Goal: Find specific page/section: Find specific page/section

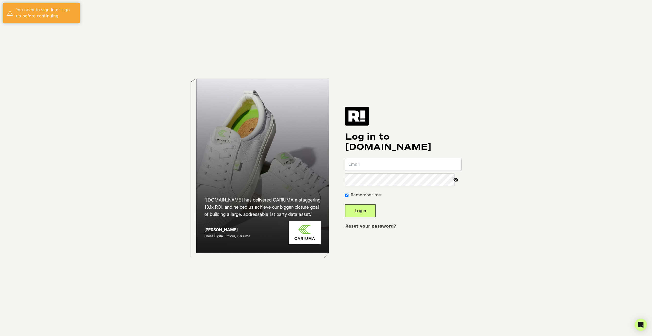
click at [368, 166] on input "email" at bounding box center [403, 164] width 116 height 12
type input "margaret.moraskie@levenger.com"
click at [371, 207] on button "Login" at bounding box center [360, 210] width 30 height 13
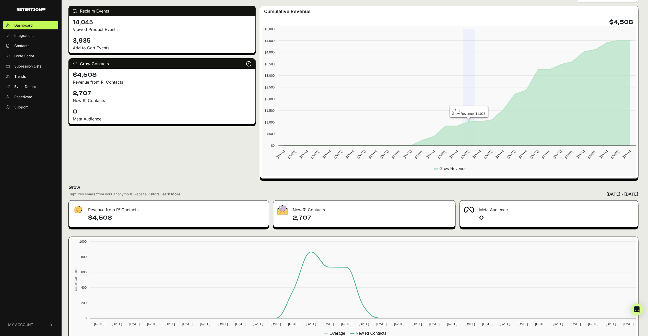
scroll to position [67, 0]
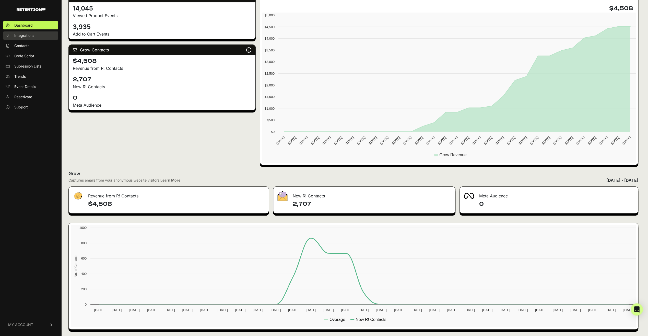
click at [29, 35] on span "Integrations" at bounding box center [24, 35] width 20 height 5
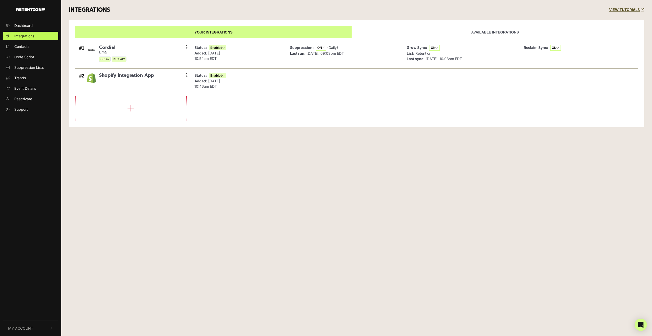
click at [473, 30] on link "Available integrations" at bounding box center [495, 32] width 286 height 12
